Goal: Task Accomplishment & Management: Use online tool/utility

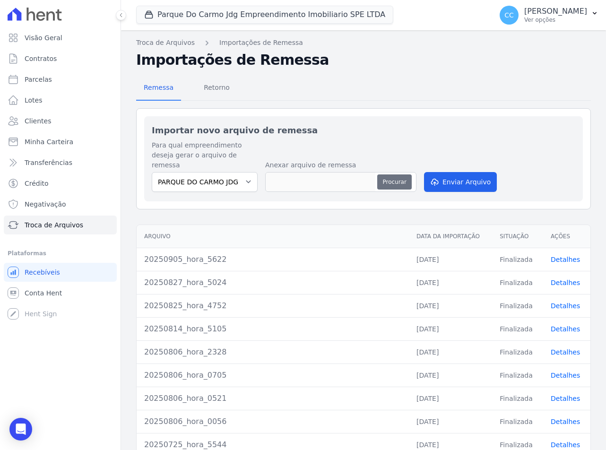
click at [390, 174] on button "Procurar" at bounding box center [394, 181] width 34 height 15
type input "20250910_hora_4830"
click at [461, 172] on button "Enviar Arquivo" at bounding box center [460, 182] width 73 height 20
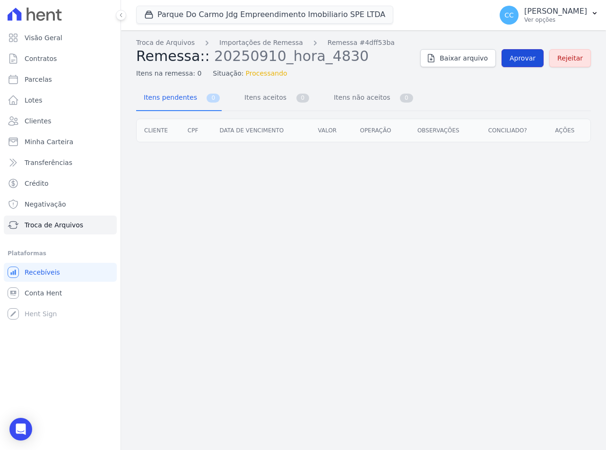
click at [533, 58] on span "Aprovar" at bounding box center [522, 57] width 26 height 9
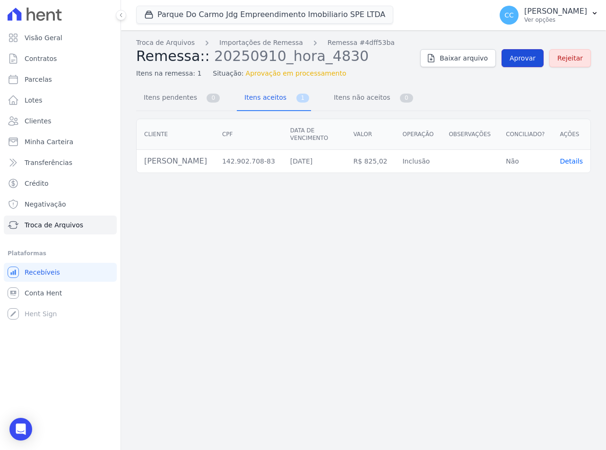
click at [533, 61] on span "Aprovar" at bounding box center [522, 57] width 26 height 9
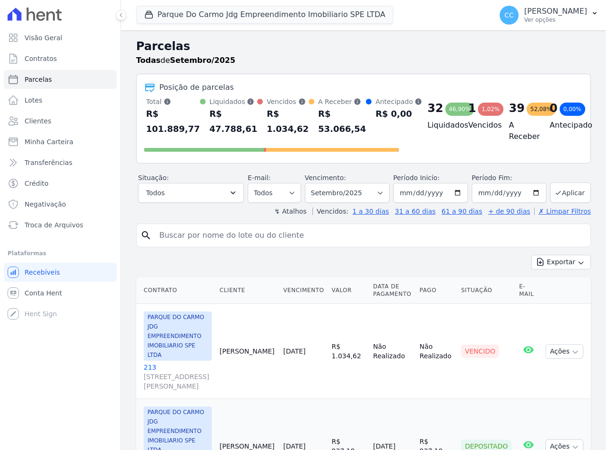
select select
type input "[PERSON_NAME]"
select select
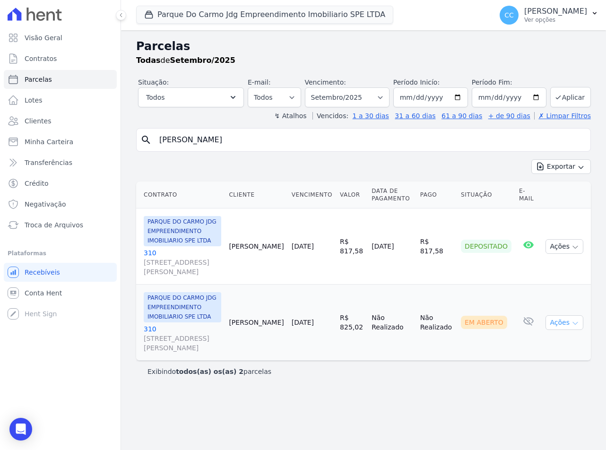
click at [573, 320] on icon "button" at bounding box center [575, 323] width 8 height 8
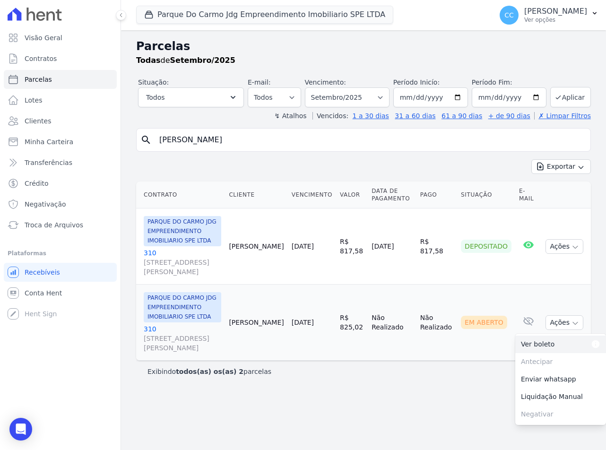
click at [542, 344] on link "Ver boleto Para visualizar o boleto digite os 5 primeiros dígitos do seu CPF" at bounding box center [560, 344] width 91 height 17
click at [149, 329] on link "310 [STREET_ADDRESS][PERSON_NAME]" at bounding box center [182, 338] width 77 height 28
